Goal: Information Seeking & Learning: Learn about a topic

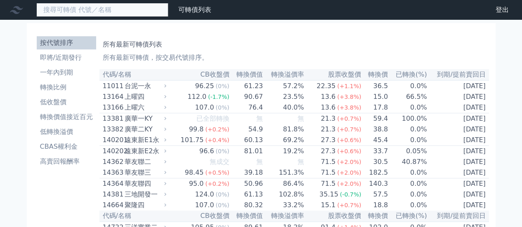
click at [82, 13] on input at bounding box center [102, 10] width 132 height 14
type input "3313"
click at [90, 14] on input "3313" at bounding box center [102, 10] width 132 height 14
click at [87, 10] on input "3313" at bounding box center [102, 10] width 132 height 14
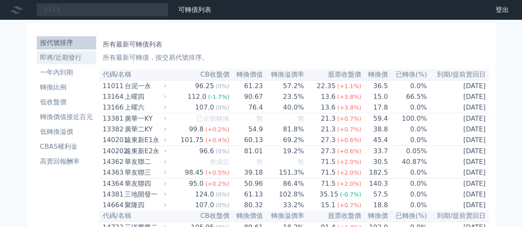
click at [66, 59] on li "即將/近期發行" at bounding box center [66, 58] width 59 height 10
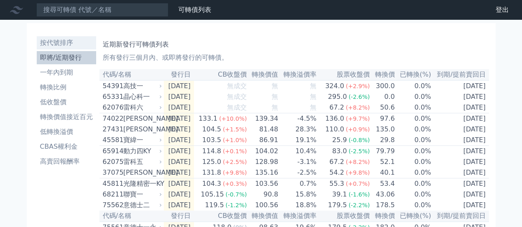
click at [50, 41] on li "按代號排序" at bounding box center [66, 43] width 59 height 10
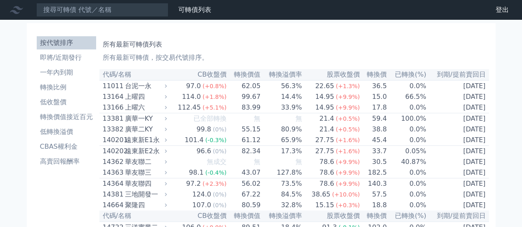
click at [66, 58] on li "即將/近期發行" at bounding box center [66, 58] width 59 height 10
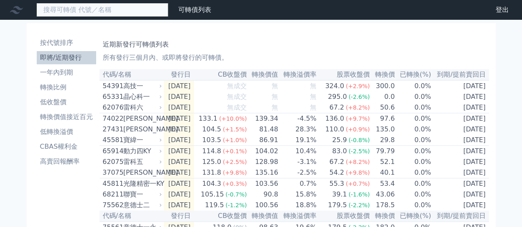
click at [90, 9] on input at bounding box center [102, 10] width 132 height 14
type input "33133"
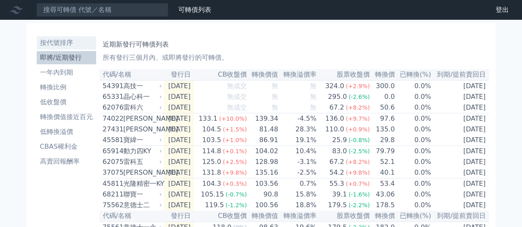
click at [59, 45] on li "按代號排序" at bounding box center [66, 43] width 59 height 10
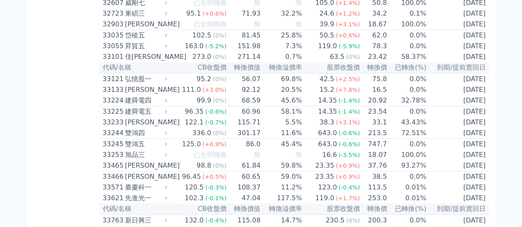
scroll to position [1568, 0]
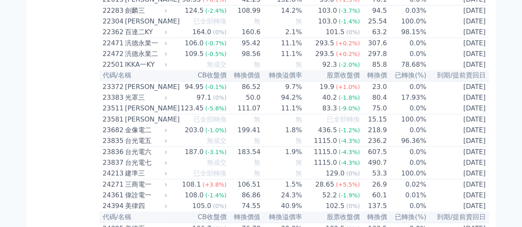
scroll to position [537, 0]
